Goal: Transaction & Acquisition: Purchase product/service

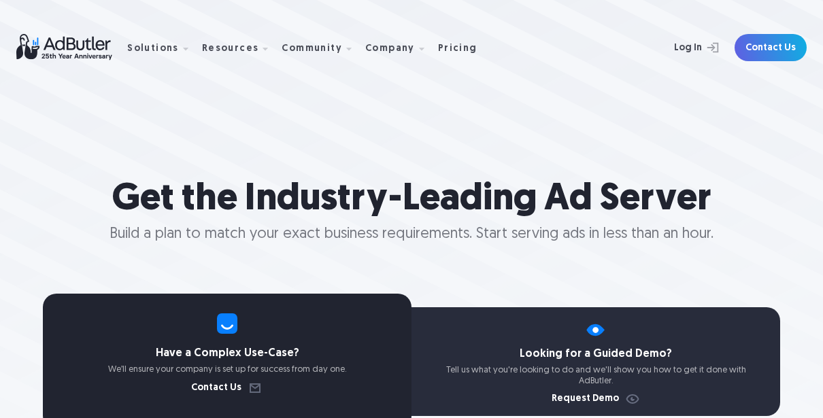
select select "[GEOGRAPHIC_DATA]"
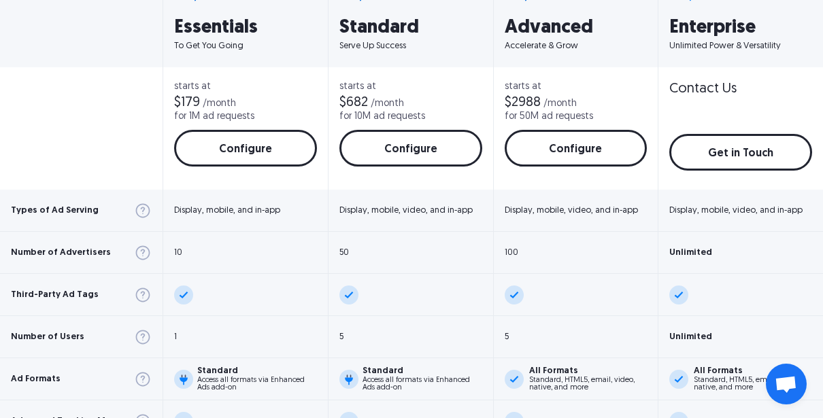
scroll to position [581, 0]
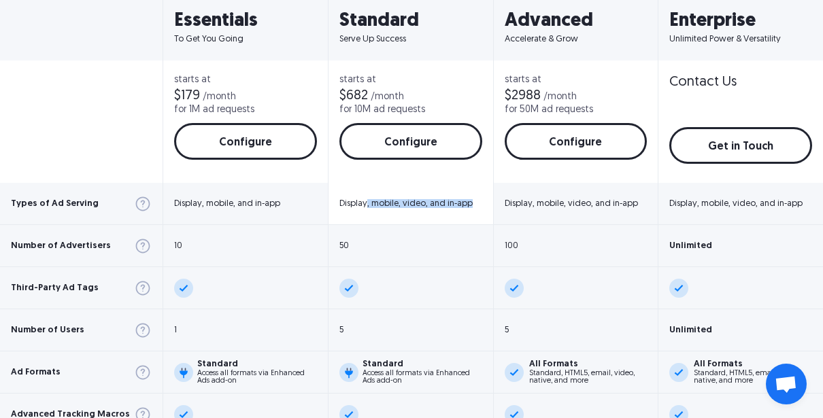
drag, startPoint x: 407, startPoint y: 211, endPoint x: 358, endPoint y: 203, distance: 50.2
click at [358, 203] on div "Display, mobile, video, and in-app" at bounding box center [410, 204] width 165 height 42
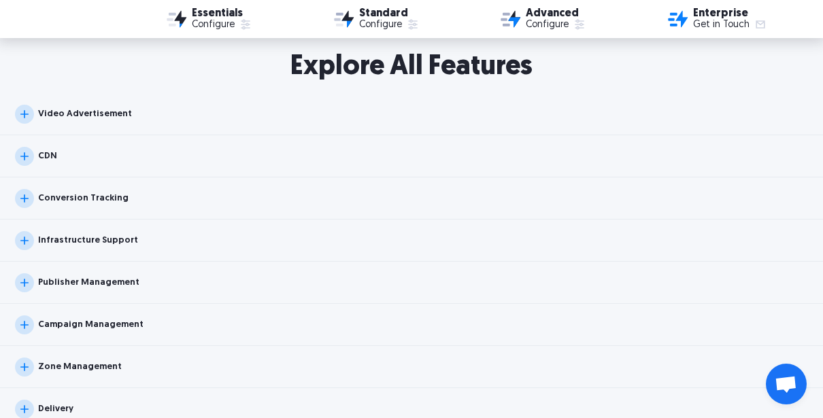
scroll to position [1323, 0]
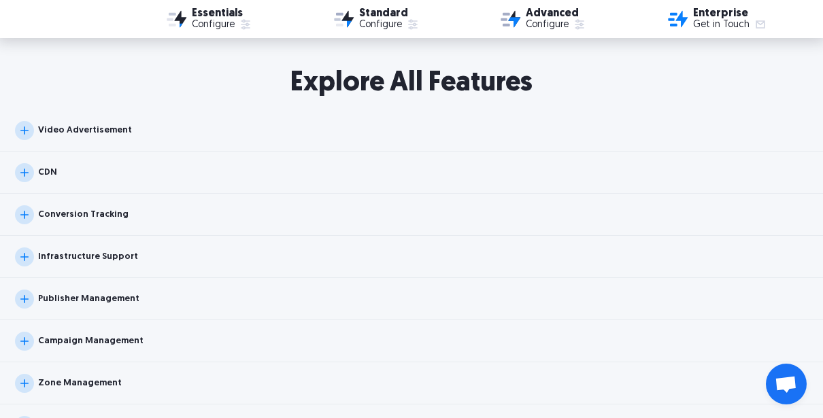
click at [99, 122] on div "Video Advertisement" at bounding box center [73, 130] width 117 height 19
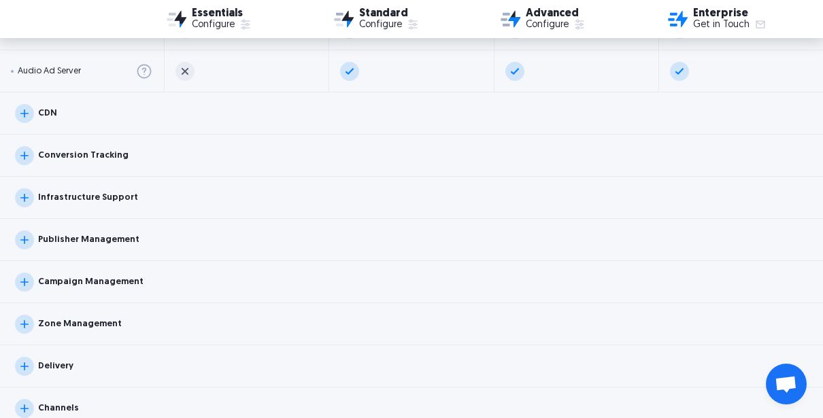
scroll to position [1473, 0]
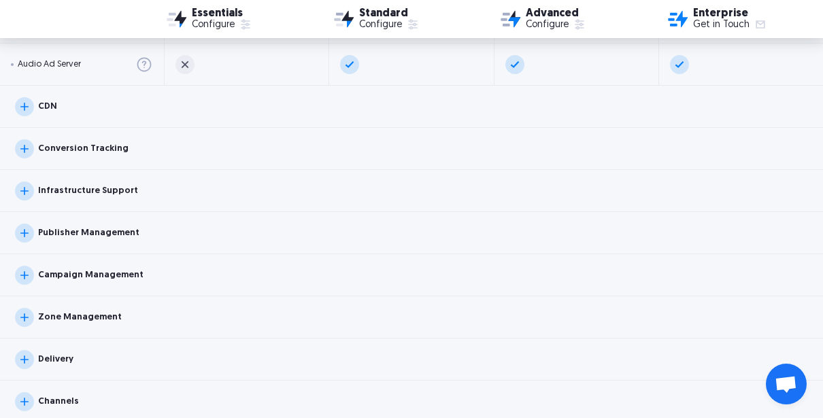
click at [335, 249] on div "Publisher Management" at bounding box center [411, 233] width 823 height 42
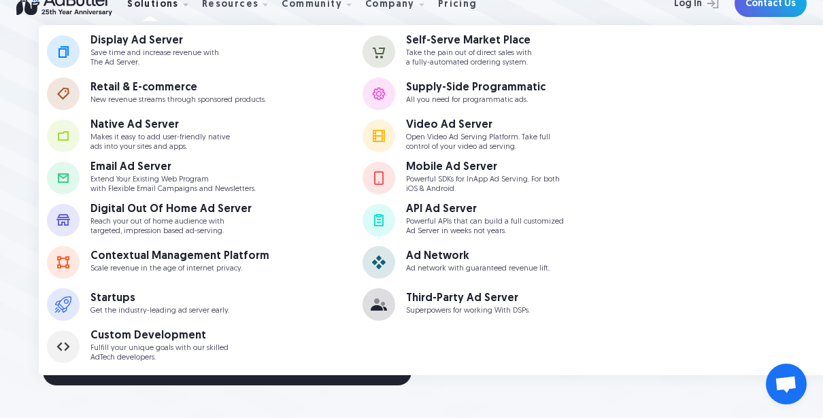
scroll to position [39, 0]
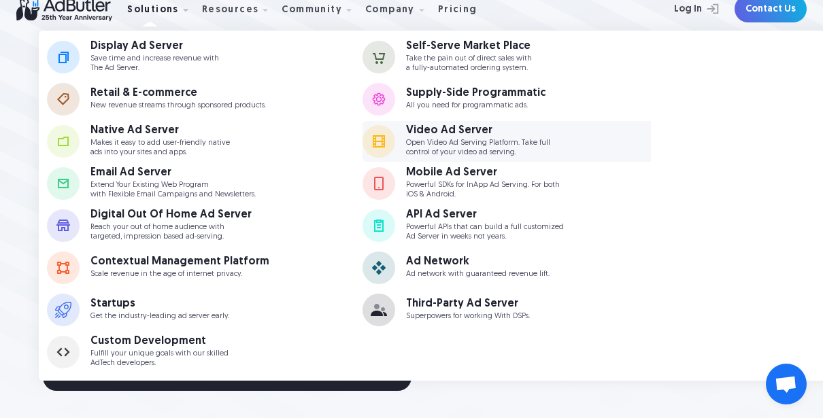
click at [432, 140] on p "Open Video Ad Serving Platform. Take full control of your video ad serving." at bounding box center [478, 148] width 144 height 18
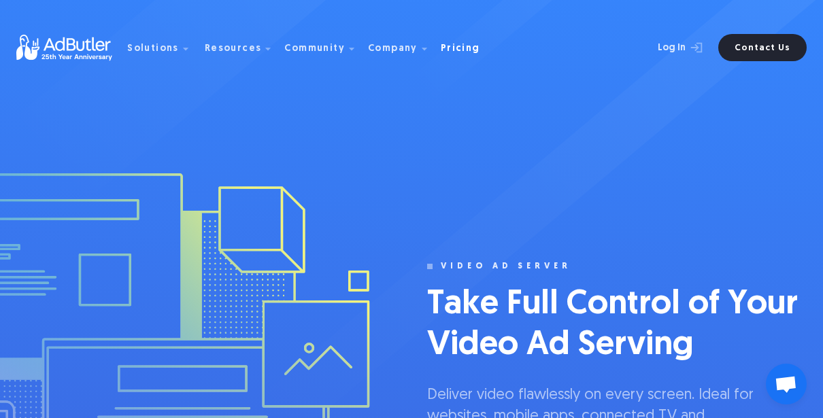
click at [450, 52] on div "Pricing" at bounding box center [460, 49] width 39 height 10
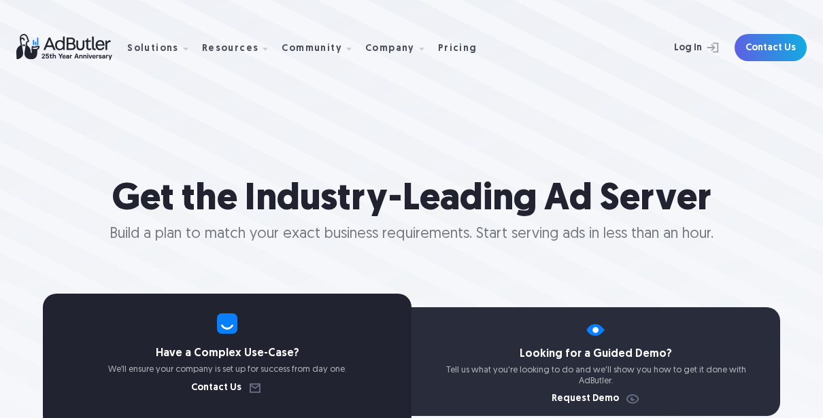
select select "[GEOGRAPHIC_DATA]"
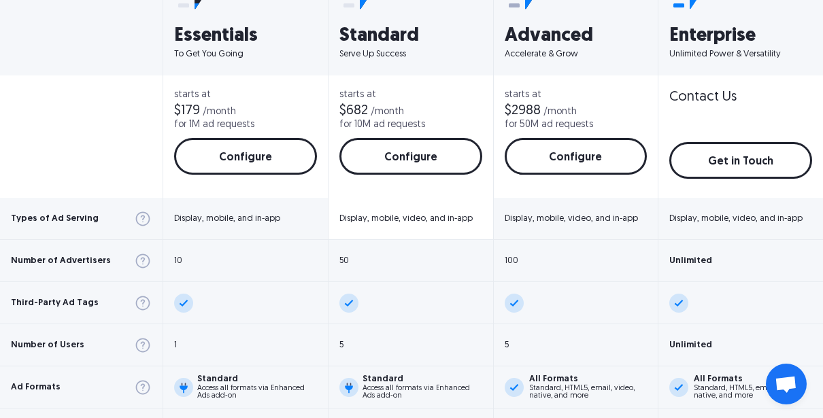
scroll to position [566, 0]
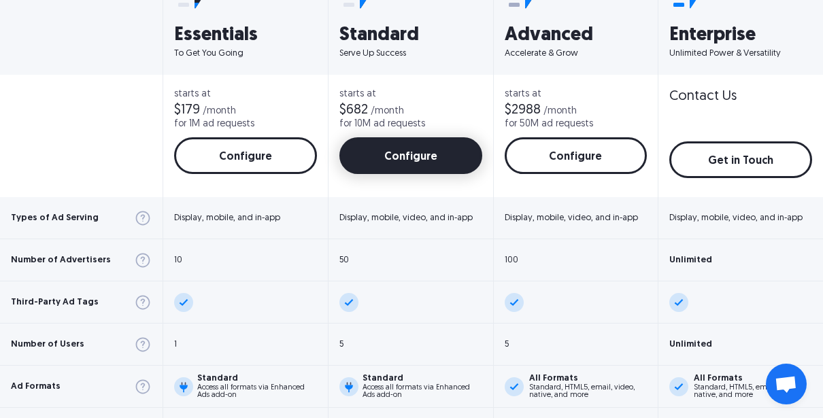
click at [398, 170] on link "Configure" at bounding box center [410, 155] width 143 height 37
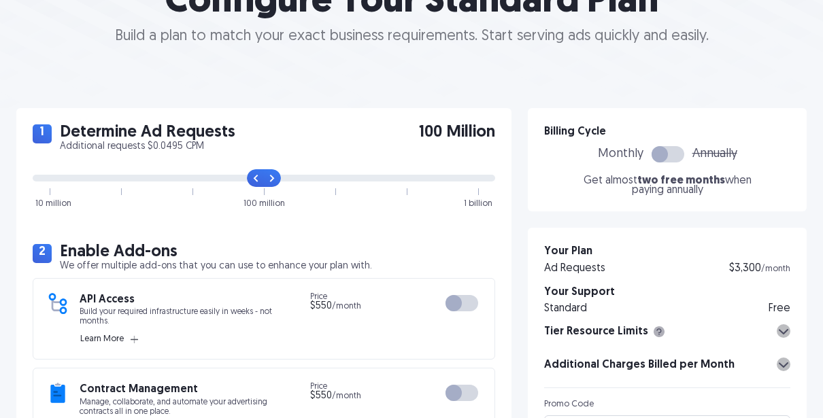
scroll to position [201, 0]
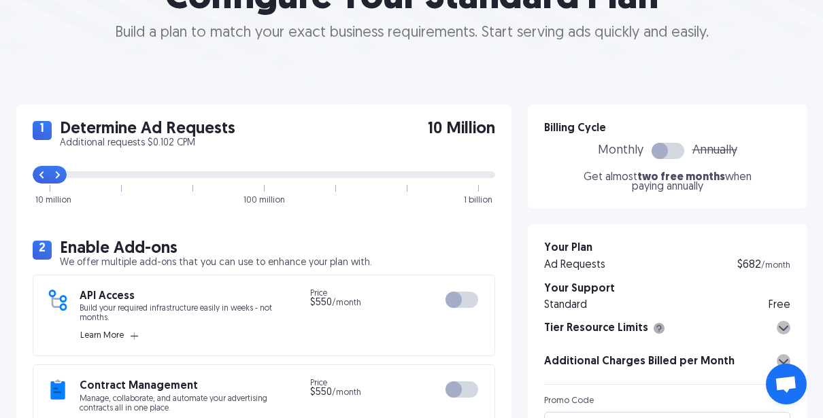
drag, startPoint x: 264, startPoint y: 181, endPoint x: -15, endPoint y: 172, distance: 278.9
type input "0"
click at [0, 172] on html "Solutions Display Ad Server Save time and increase revenue with The Ad Server. …" at bounding box center [411, 8] width 823 height 418
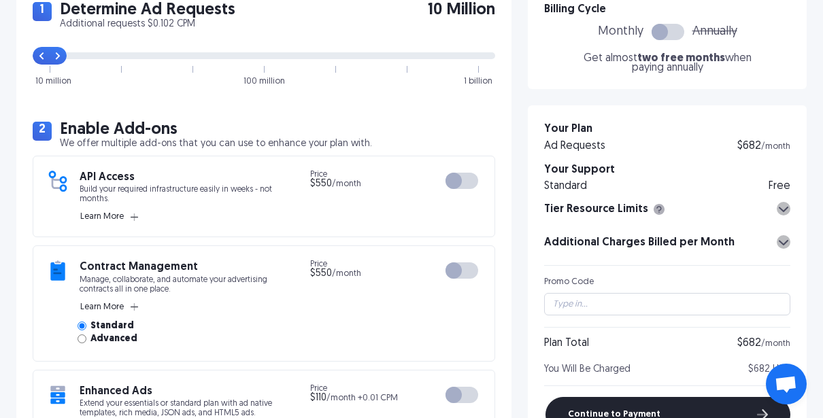
scroll to position [321, 0]
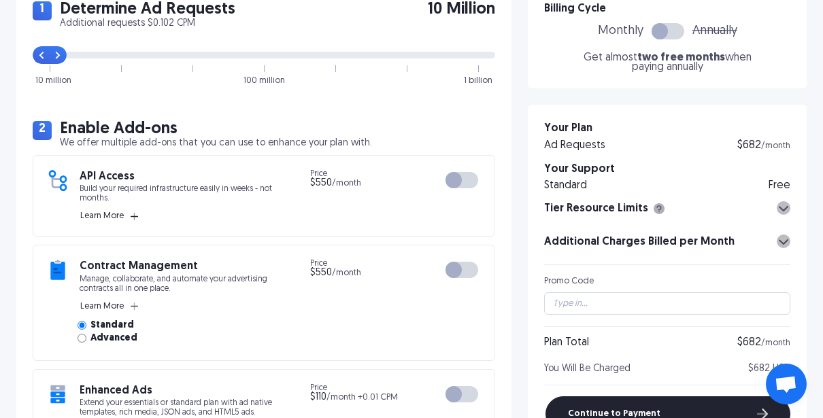
click at [134, 220] on icon "button" at bounding box center [134, 216] width 7 height 7
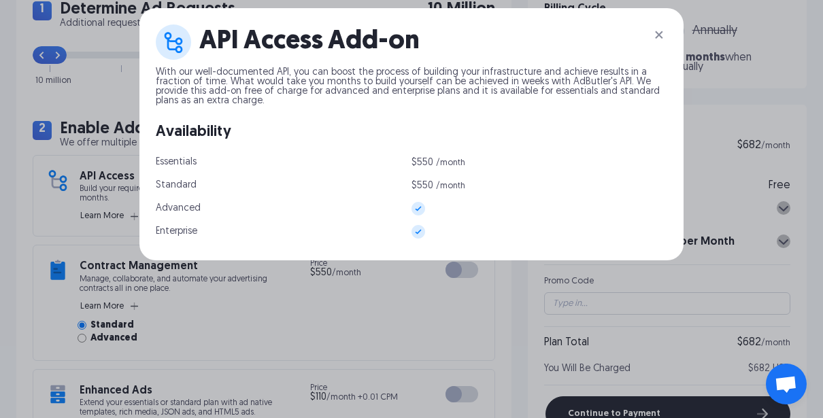
click at [661, 31] on img at bounding box center [659, 35] width 16 height 16
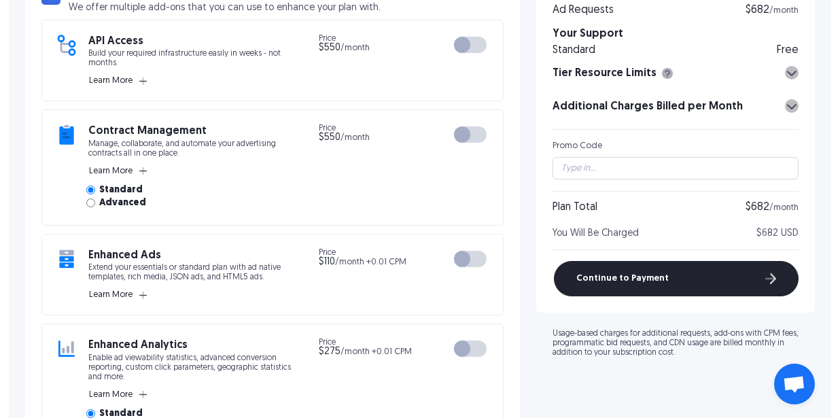
scroll to position [460, 0]
